Goal: Transaction & Acquisition: Purchase product/service

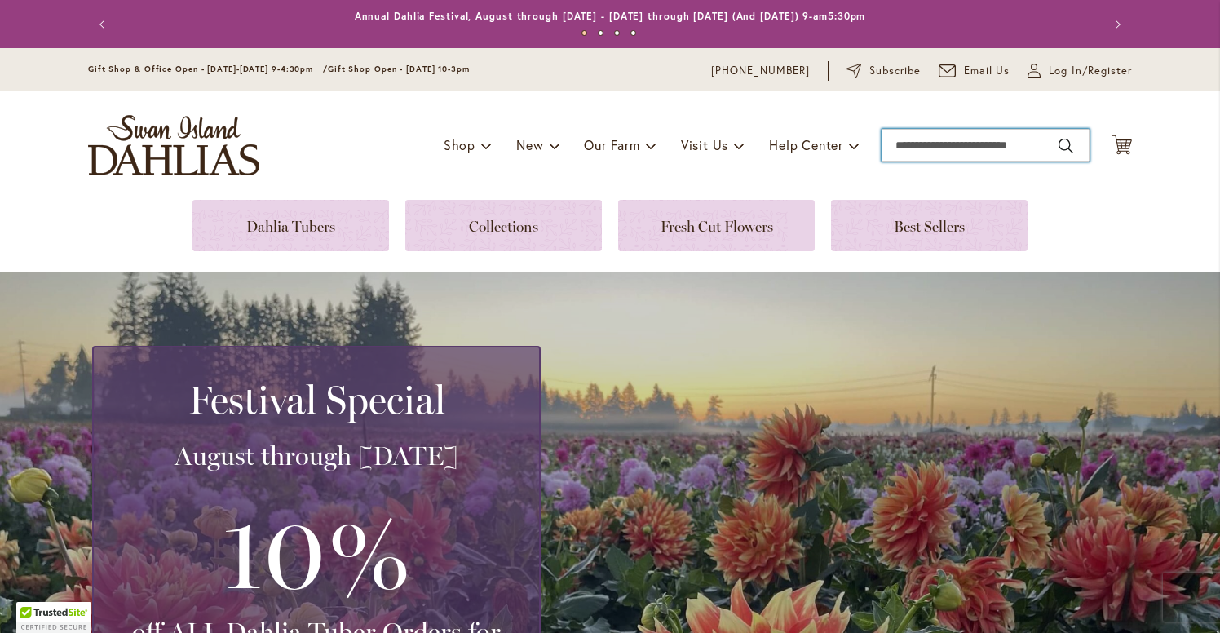
click at [920, 144] on input "Search" at bounding box center [986, 145] width 208 height 33
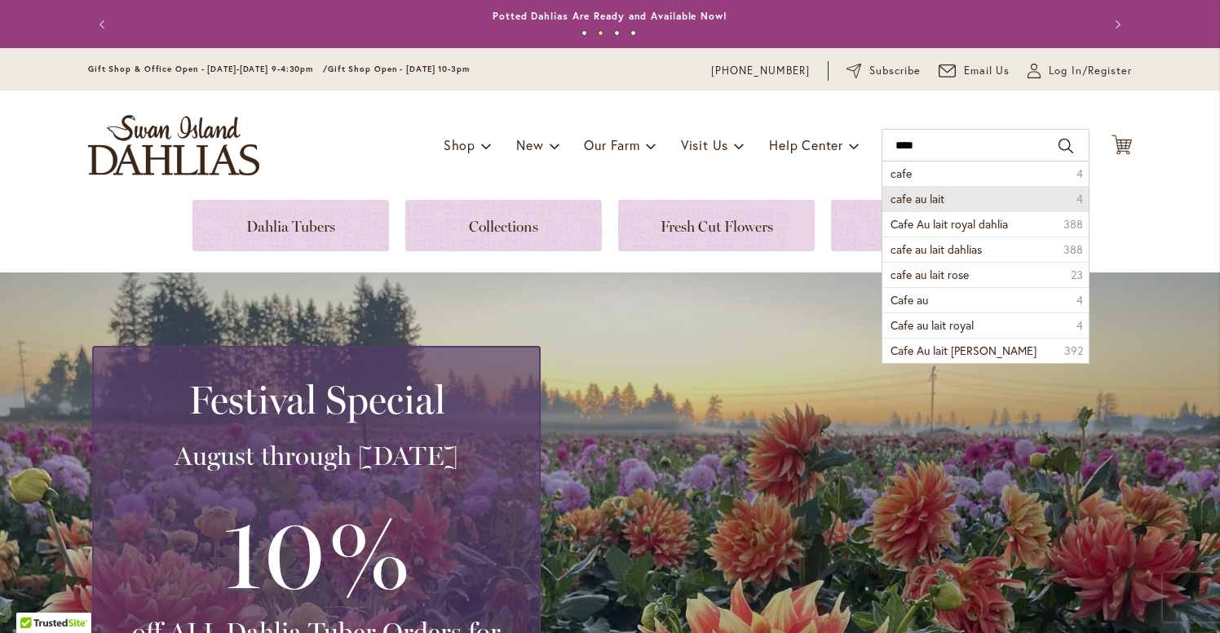
click at [929, 194] on span "cafe au lait" at bounding box center [918, 198] width 54 height 15
type input "**********"
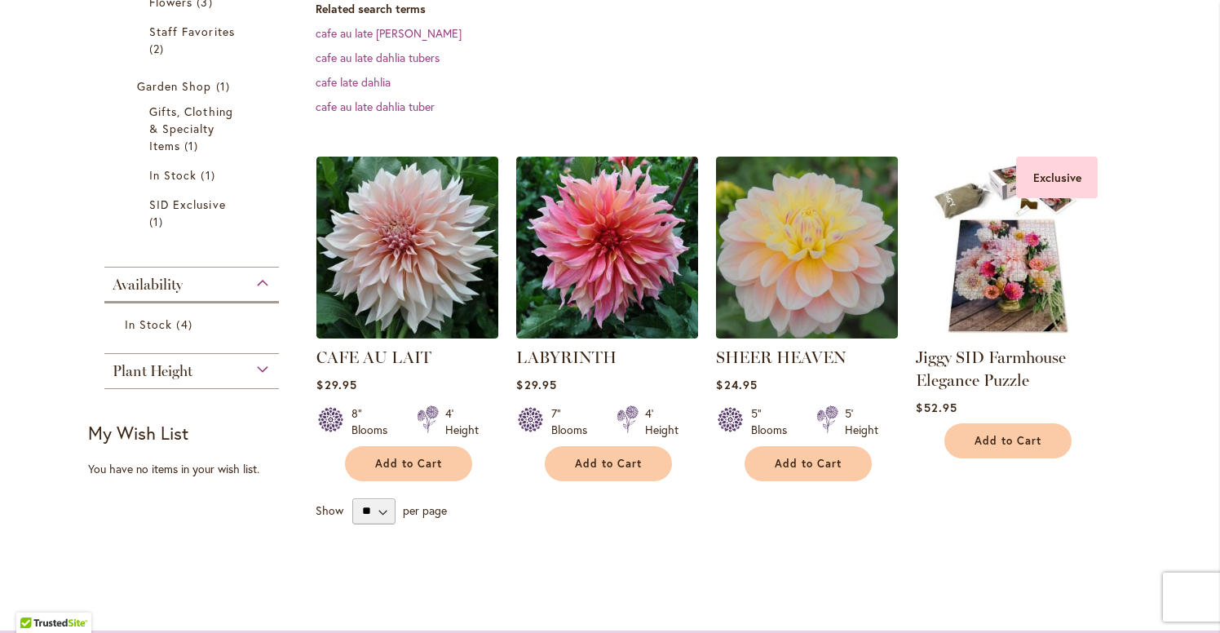
scroll to position [433, 0]
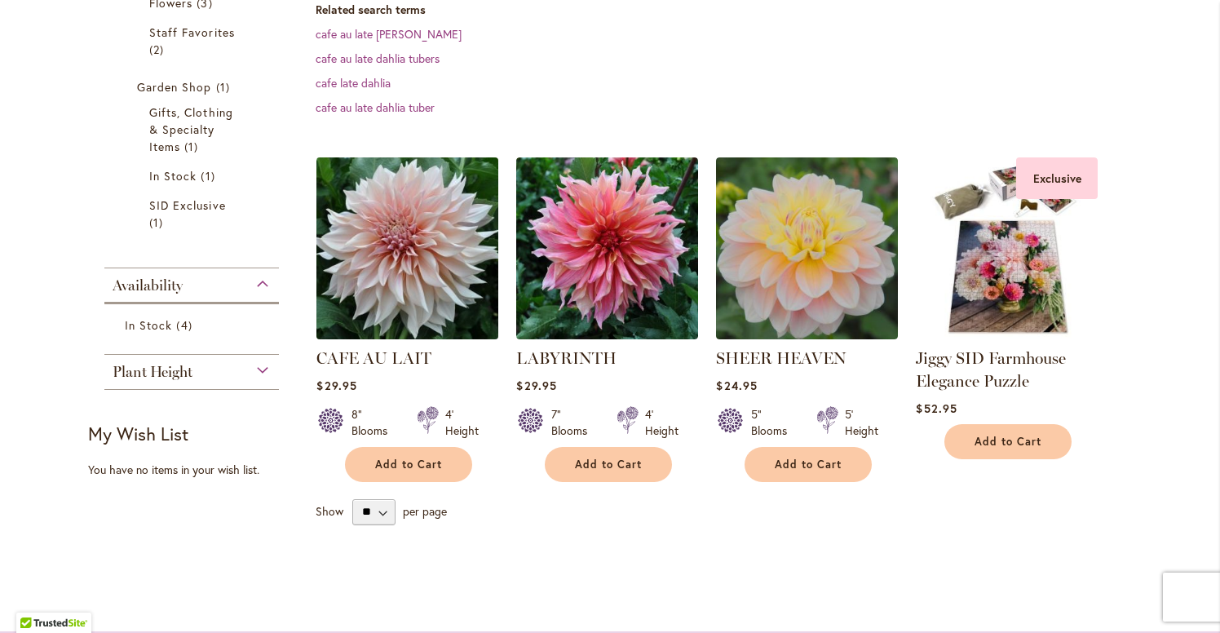
click at [381, 224] on img at bounding box center [407, 248] width 191 height 191
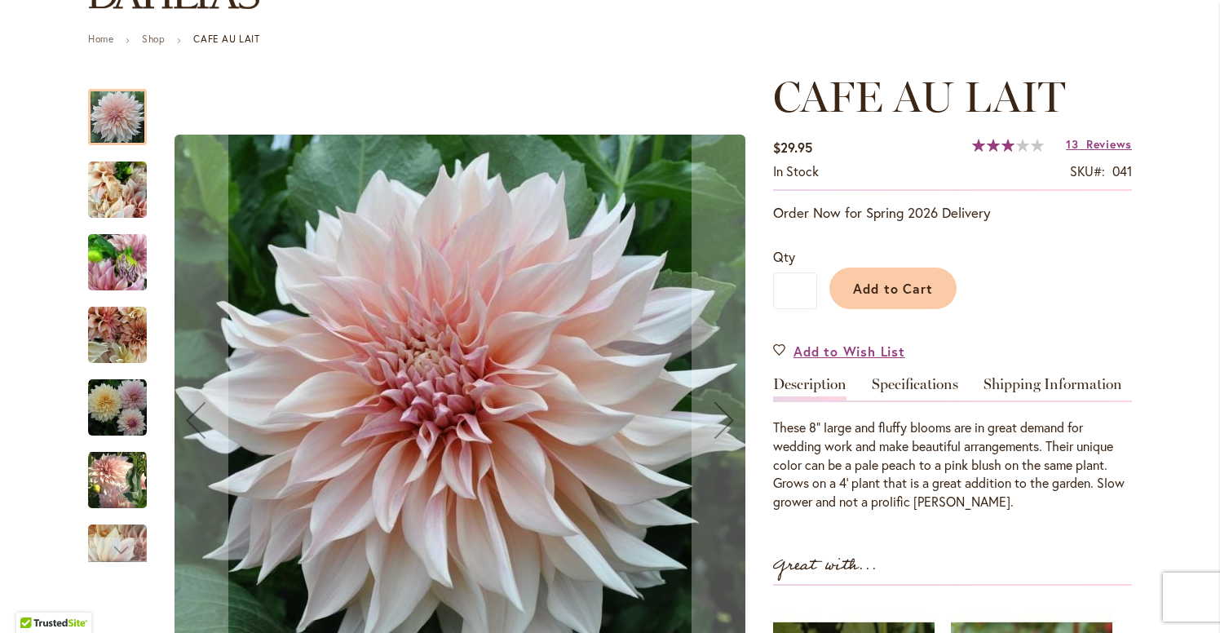
scroll to position [161, 0]
